Goal: Book appointment/travel/reservation

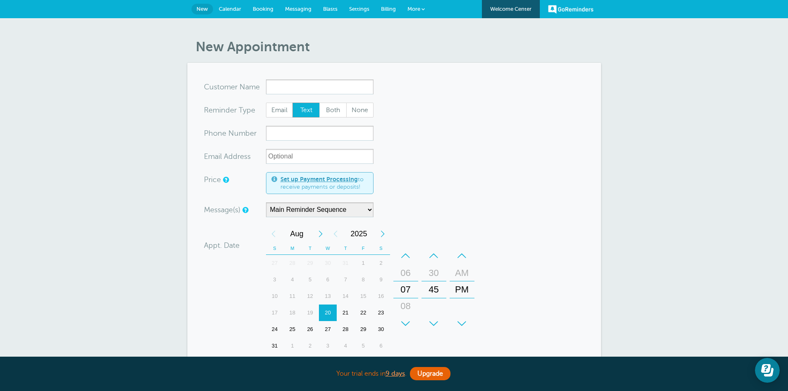
click at [231, 9] on span "Calendar" at bounding box center [230, 9] width 22 height 6
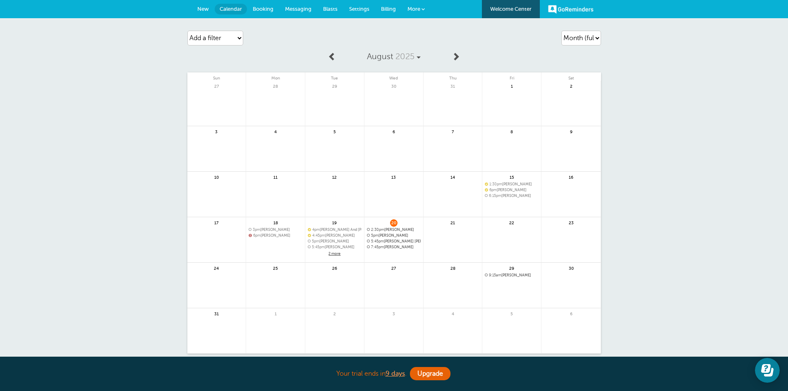
click at [410, 225] on div "20 2:30pm Jarod Dodson" at bounding box center [393, 239] width 59 height 45
click at [407, 250] on div "20 2:30pm Jarod Dodson" at bounding box center [393, 239] width 59 height 45
click at [405, 253] on link at bounding box center [393, 268] width 59 height 36
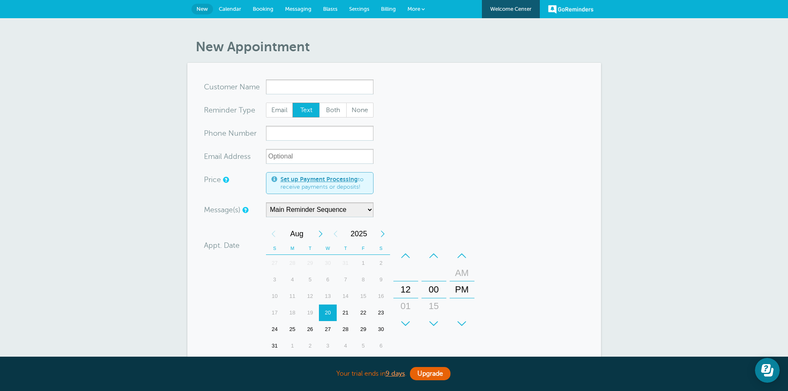
click at [229, 7] on span "Calendar" at bounding box center [230, 9] width 22 height 6
